Goal: Task Accomplishment & Management: Manage account settings

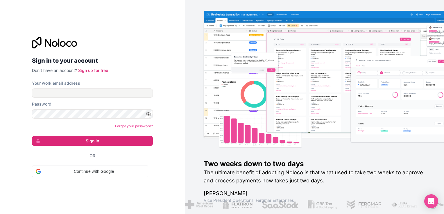
click at [115, 99] on form "Your work email address Password Forgot your password? Sign in Or Continue with…" at bounding box center [92, 128] width 121 height 97
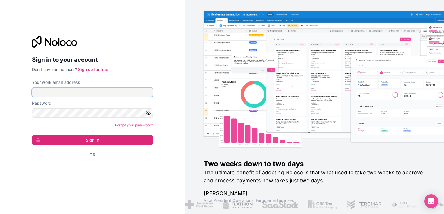
click at [104, 92] on input "Your work email address" at bounding box center [92, 92] width 121 height 9
type input "ams@boringgroup.net"
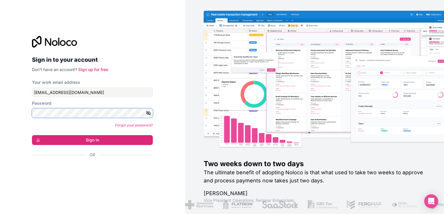
click at [32, 135] on button "Sign in" at bounding box center [92, 140] width 121 height 10
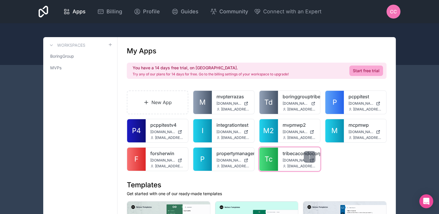
click at [270, 157] on span "Tc" at bounding box center [269, 159] width 8 height 9
